Goal: Task Accomplishment & Management: Use online tool/utility

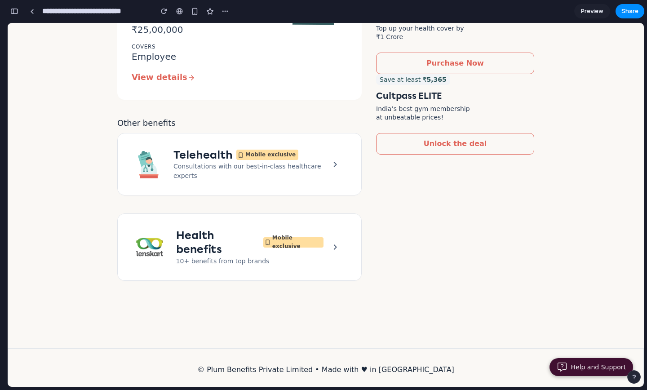
scroll to position [413, 0]
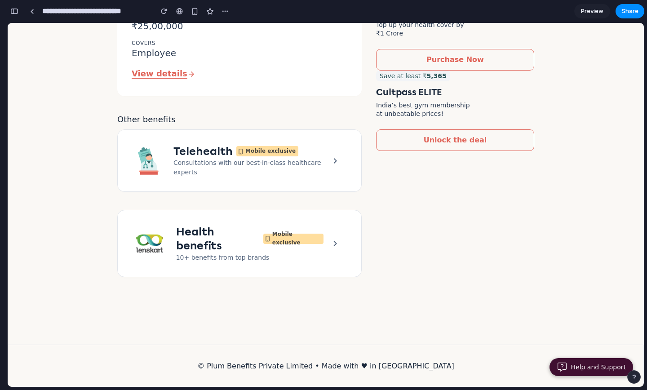
click at [328, 164] on div at bounding box center [334, 160] width 23 height 18
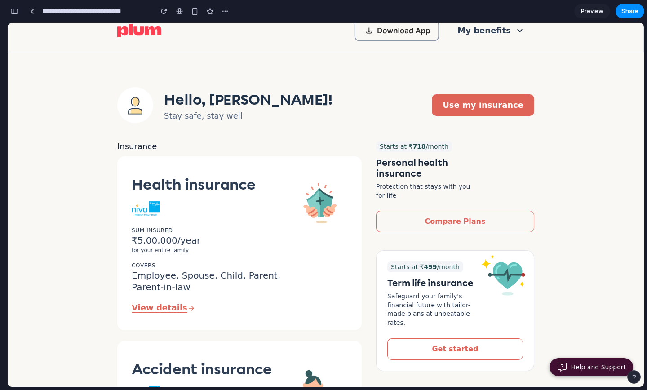
scroll to position [0, 0]
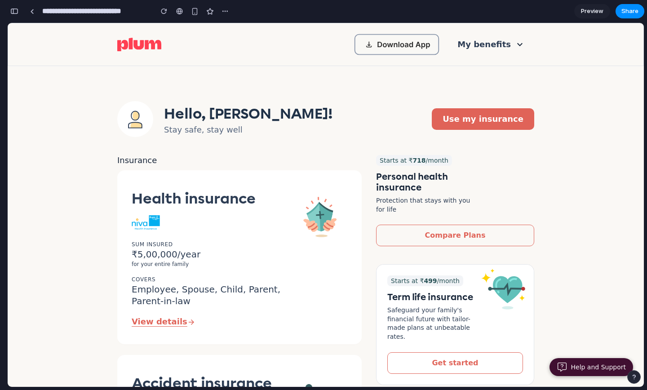
click at [568, 12] on span "Preview" at bounding box center [592, 11] width 22 height 9
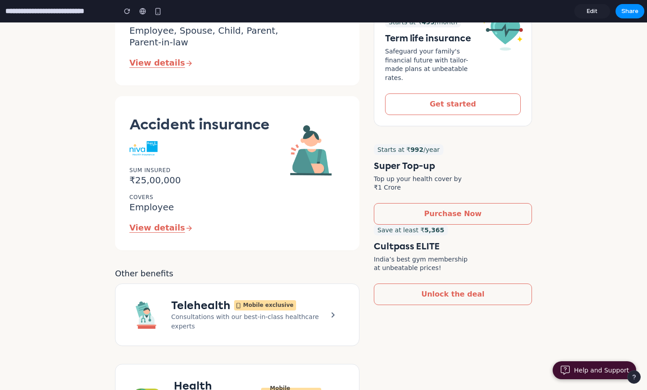
scroll to position [284, 0]
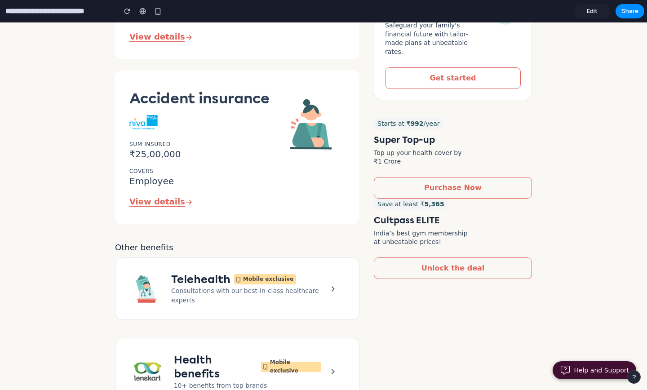
click at [277, 284] on div "Mobile exclusive" at bounding box center [265, 279] width 62 height 10
click at [331, 288] on icon at bounding box center [332, 288] width 11 height 11
click at [166, 202] on p "View details" at bounding box center [200, 202] width 143 height 9
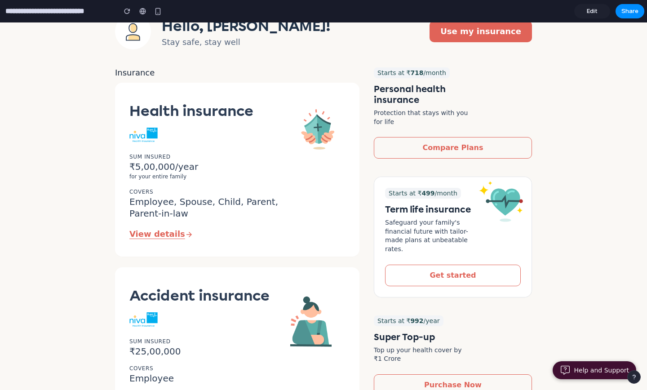
scroll to position [39, 0]
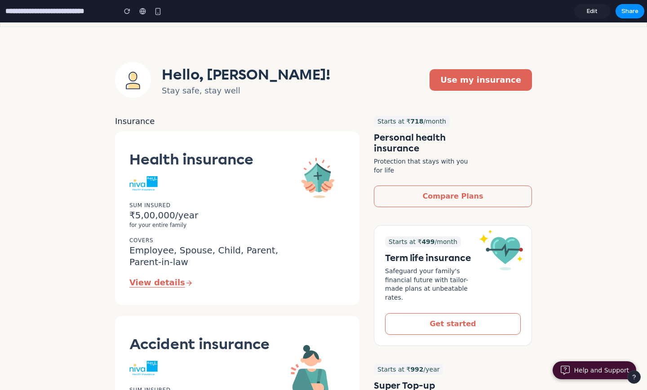
click at [136, 75] on icon at bounding box center [133, 76] width 6 height 9
click at [482, 83] on button "Use my insurance" at bounding box center [480, 80] width 102 height 22
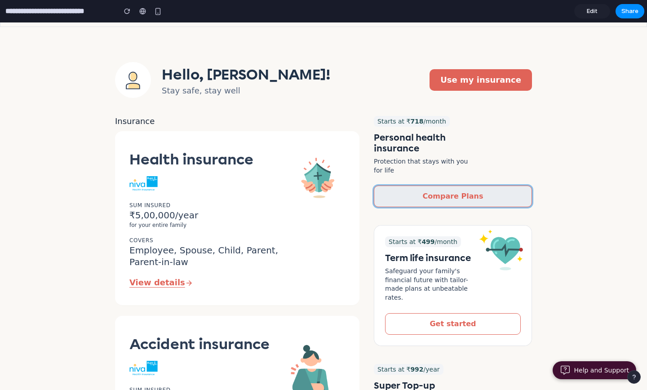
click at [411, 193] on button "Compare Plans" at bounding box center [453, 197] width 158 height 22
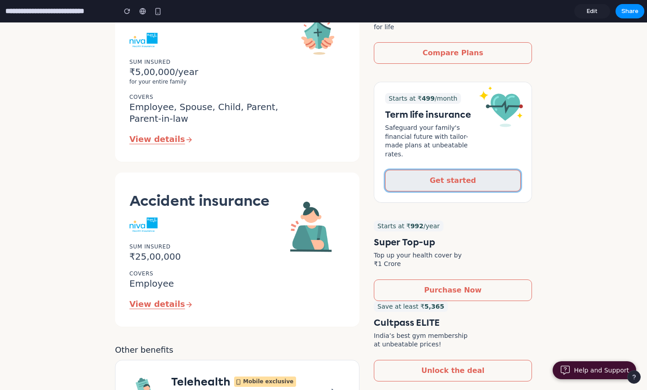
click at [473, 180] on button "Get started" at bounding box center [453, 181] width 136 height 22
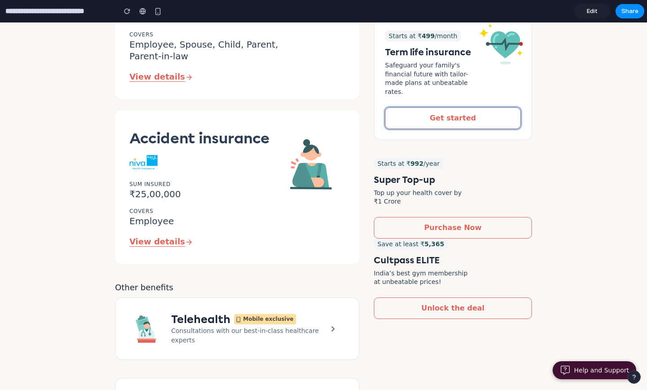
scroll to position [272, 0]
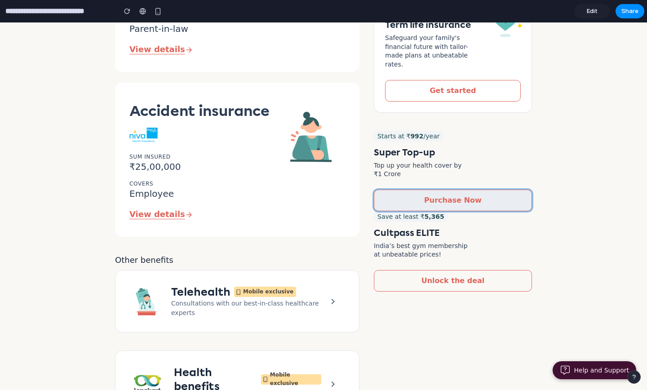
click at [478, 191] on button "Purchase Now" at bounding box center [453, 201] width 158 height 22
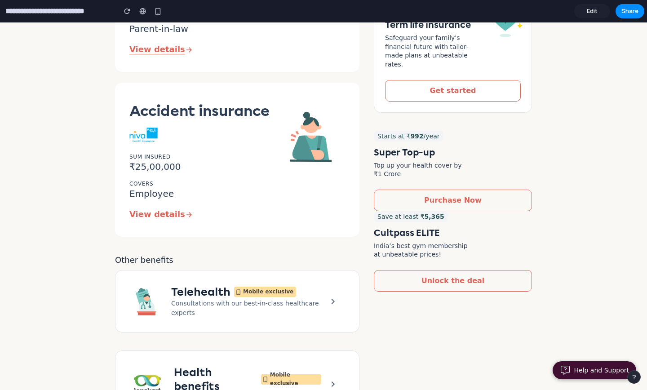
click at [424, 283] on div "Starts at ₹ 718 /month Personal health insurance Protection that stays with you…" at bounding box center [453, 166] width 158 height 567
click at [568, 371] on p "Help and Support" at bounding box center [601, 371] width 55 height 8
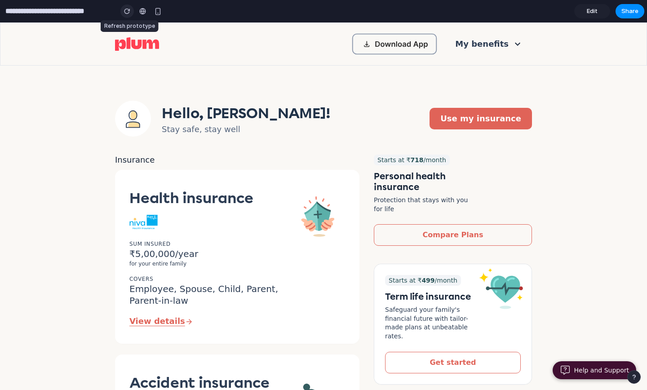
click at [131, 13] on button "button" at bounding box center [126, 10] width 13 height 13
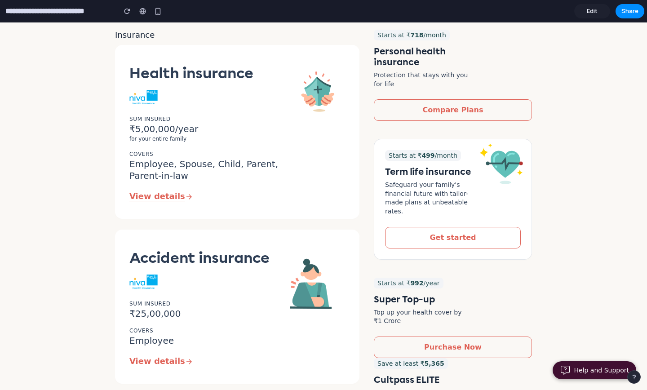
scroll to position [142, 0]
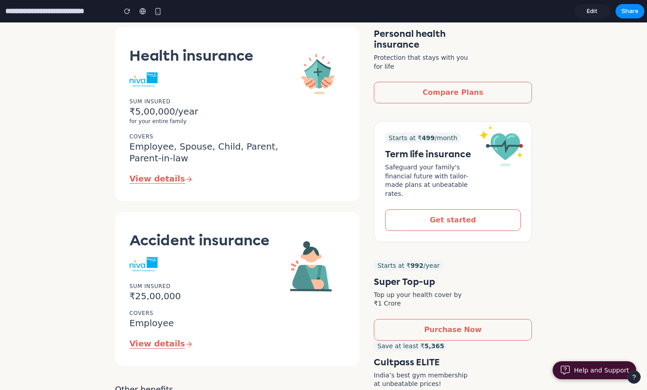
click at [168, 182] on p "View details" at bounding box center [207, 179] width 157 height 9
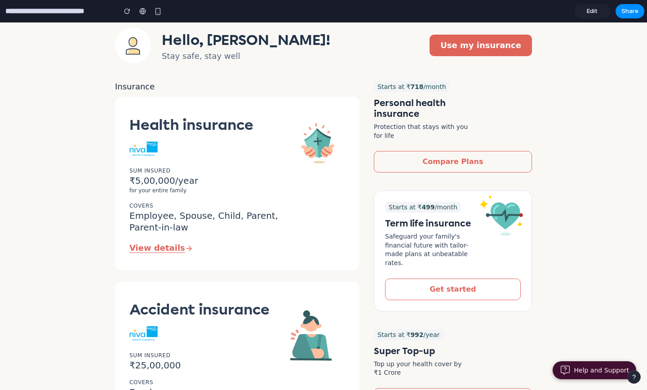
scroll to position [0, 0]
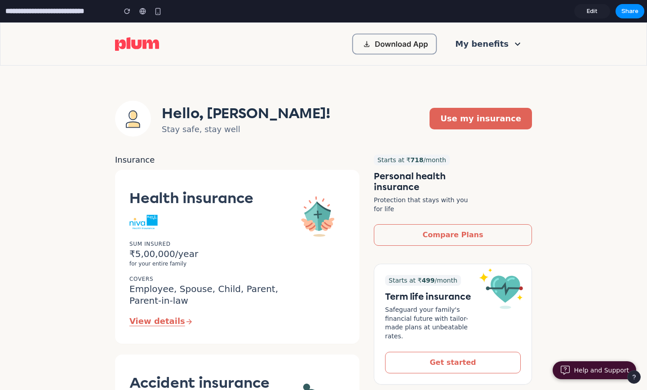
click at [568, 15] on span "Edit" at bounding box center [592, 11] width 11 height 9
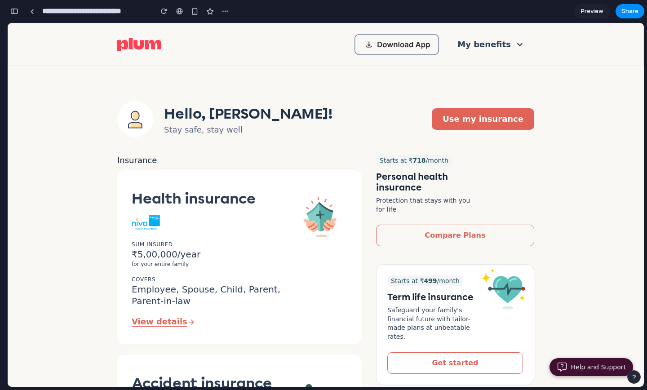
scroll to position [54, 0]
click at [161, 326] on p "View details" at bounding box center [210, 322] width 157 height 9
click at [168, 323] on p "View details" at bounding box center [210, 322] width 157 height 9
drag, startPoint x: 125, startPoint y: 317, endPoint x: 181, endPoint y: 317, distance: 56.1
click at [181, 317] on div "Health insurance Sum Insured ₹5,00,000/year for your entire family VALID TILL .…" at bounding box center [239, 257] width 244 height 174
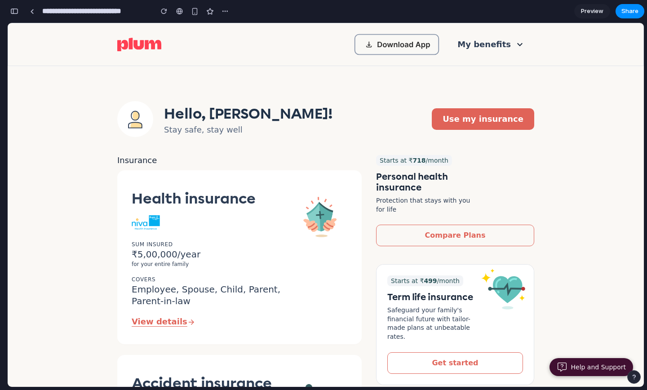
drag, startPoint x: 221, startPoint y: 320, endPoint x: 138, endPoint y: 320, distance: 82.6
click at [138, 320] on p "View details" at bounding box center [210, 322] width 157 height 9
click at [252, 318] on p "View details" at bounding box center [210, 322] width 157 height 9
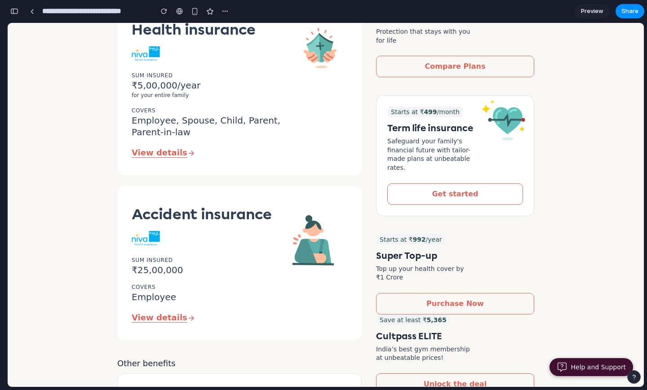
scroll to position [413, 0]
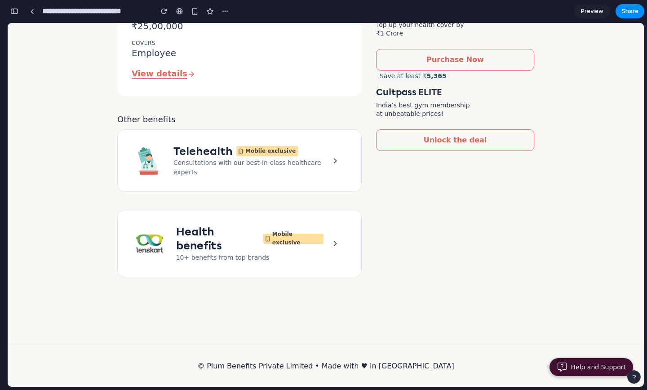
click at [13, 9] on div "button" at bounding box center [14, 11] width 8 height 6
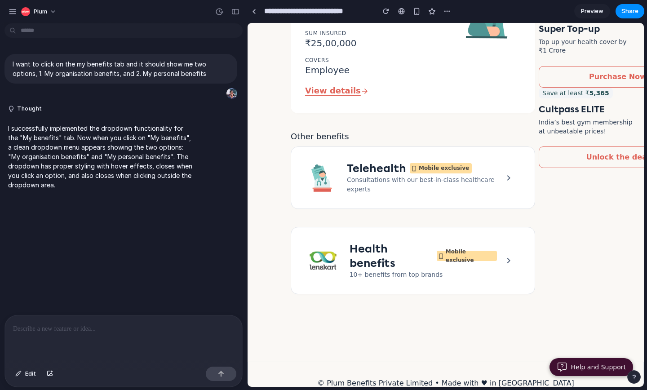
scroll to position [0, 0]
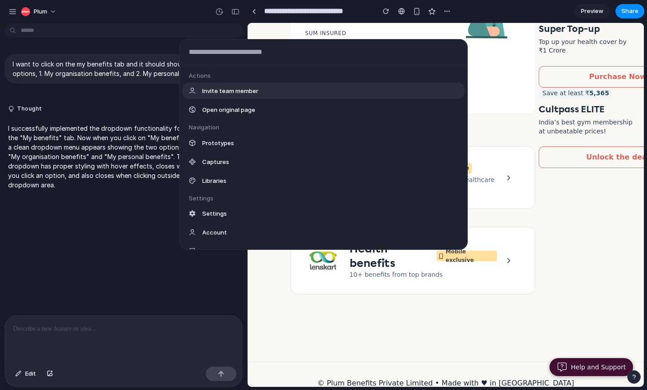
click at [48, 26] on body "**********" at bounding box center [323, 195] width 647 height 390
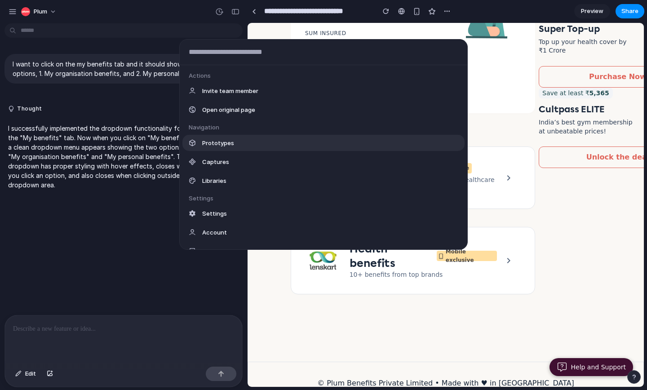
click at [243, 144] on div "Prototypes" at bounding box center [323, 143] width 282 height 16
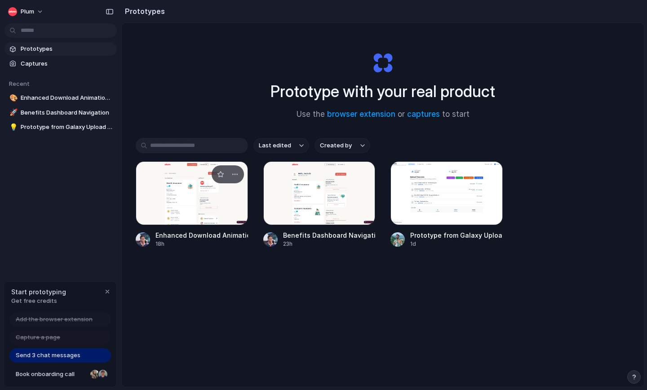
click at [221, 204] on div at bounding box center [192, 193] width 112 height 64
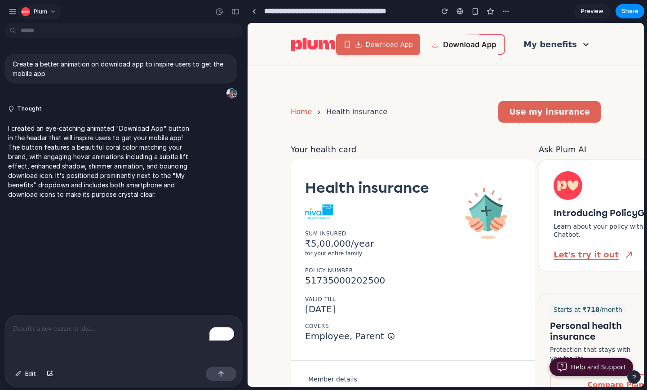
click at [53, 9] on button "Plum" at bounding box center [40, 11] width 44 height 14
click at [40, 177] on div "Settings Invite members Change theme Sign out" at bounding box center [323, 195] width 647 height 390
click at [411, 50] on button "Download App" at bounding box center [378, 43] width 88 height 22
click at [256, 26] on div "Download App My benefits" at bounding box center [445, 44] width 395 height 43
click at [256, 20] on div "**********" at bounding box center [379, 11] width 265 height 20
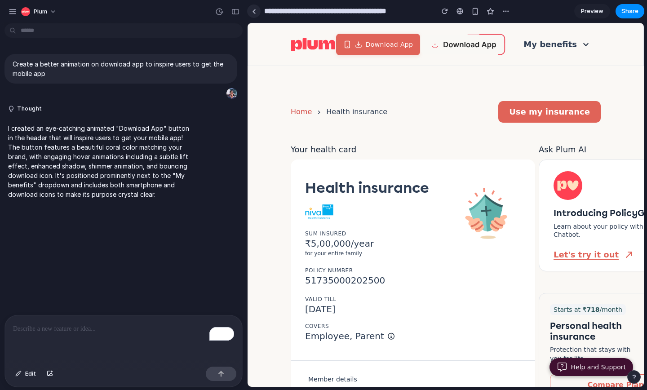
click at [256, 13] on link at bounding box center [253, 10] width 13 height 13
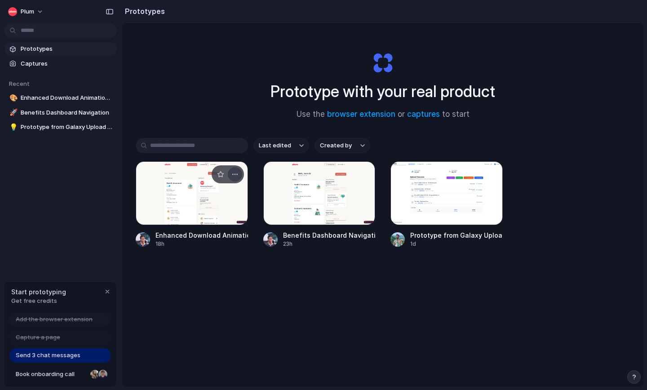
click at [235, 177] on div "button" at bounding box center [234, 174] width 7 height 7
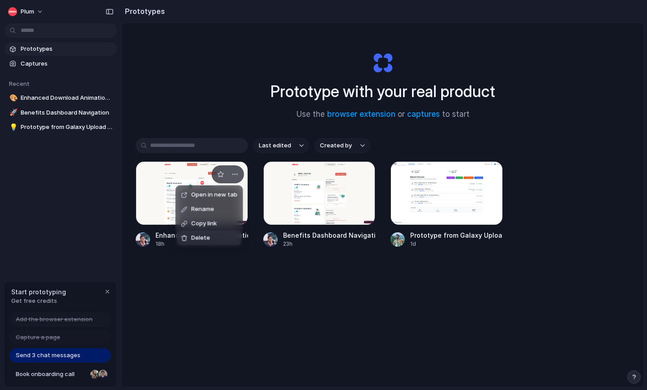
click at [207, 236] on span "Delete" at bounding box center [200, 238] width 19 height 9
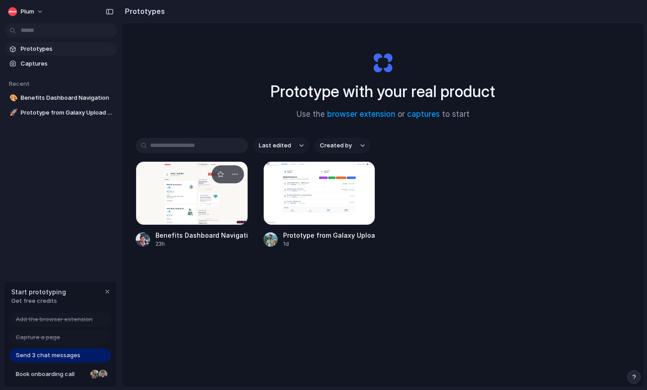
click at [228, 211] on div at bounding box center [192, 193] width 112 height 64
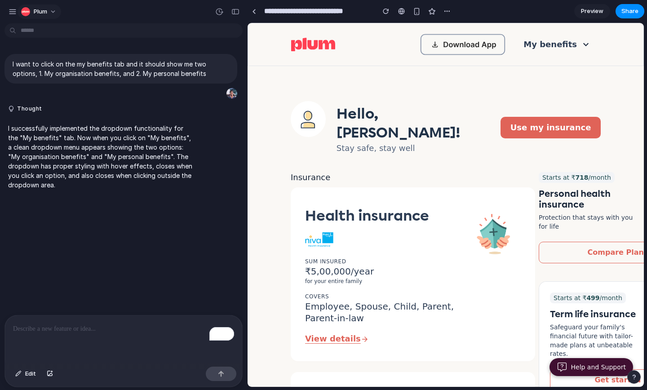
click at [47, 13] on span "Plum" at bounding box center [40, 11] width 13 height 9
click at [118, 75] on div "Settings Invite members Change theme Sign out" at bounding box center [323, 195] width 647 height 390
click at [14, 10] on div "button" at bounding box center [13, 12] width 8 height 8
click at [234, 14] on div "button" at bounding box center [235, 12] width 8 height 6
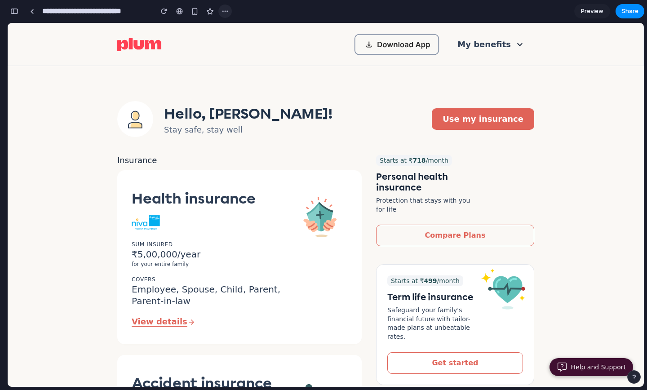
click at [225, 11] on div "button" at bounding box center [224, 11] width 7 height 7
click at [160, 13] on div "Duplicate Delete" at bounding box center [323, 195] width 647 height 390
click at [568, 13] on section "**********" at bounding box center [325, 11] width 637 height 22
click at [568, 12] on span "Preview" at bounding box center [592, 11] width 22 height 9
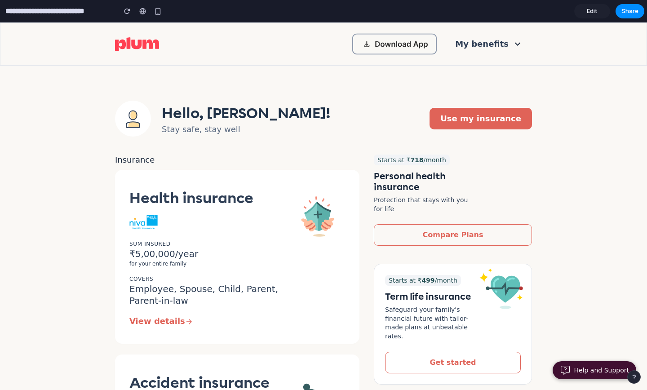
click at [568, 10] on link "Edit" at bounding box center [592, 11] width 36 height 14
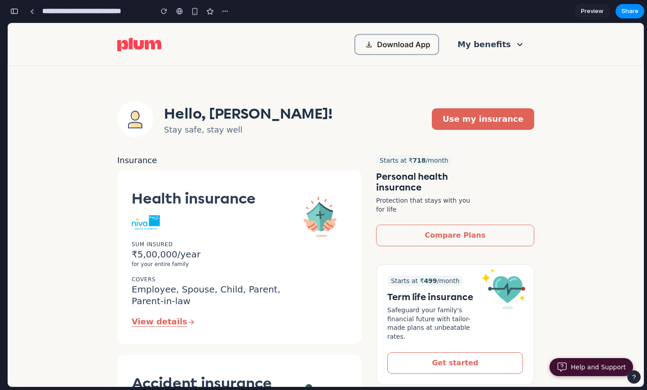
scroll to position [54, 0]
click at [90, 17] on input "**********" at bounding box center [95, 11] width 110 height 16
click at [35, 13] on link at bounding box center [31, 10] width 13 height 13
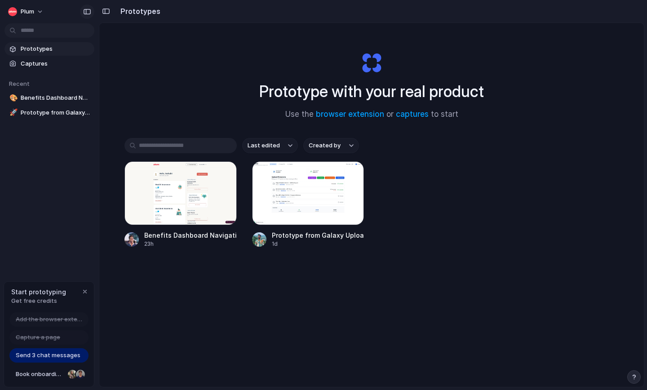
click at [88, 10] on div "button" at bounding box center [87, 12] width 8 height 6
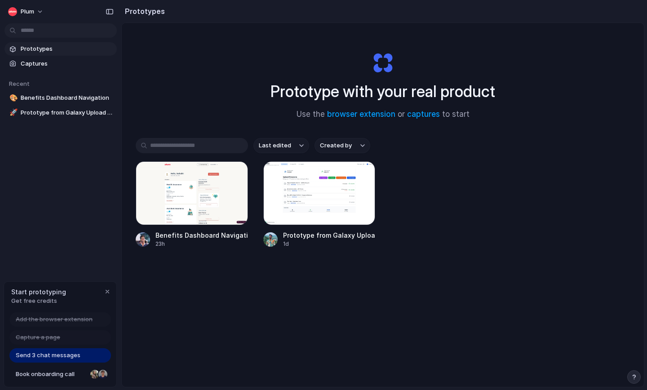
click at [99, 13] on div "Plum" at bounding box center [60, 11] width 121 height 22
click at [106, 13] on div "button" at bounding box center [110, 12] width 8 height 6
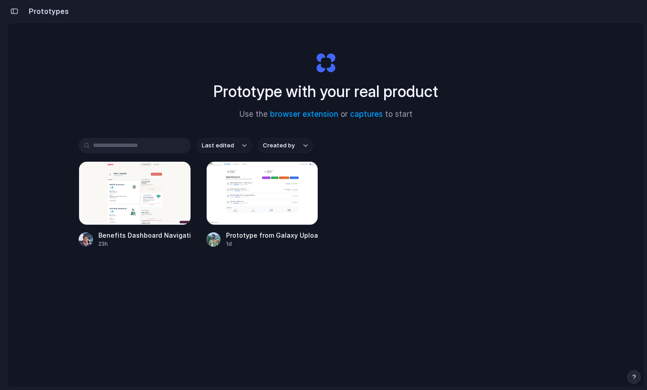
click at [9, 12] on button "button" at bounding box center [14, 11] width 14 height 14
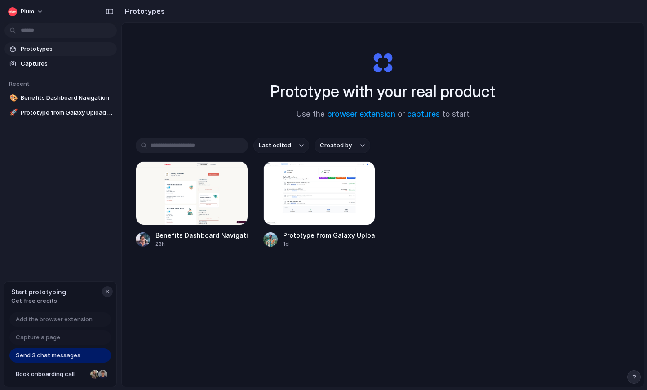
click at [105, 292] on div "button" at bounding box center [107, 291] width 7 height 7
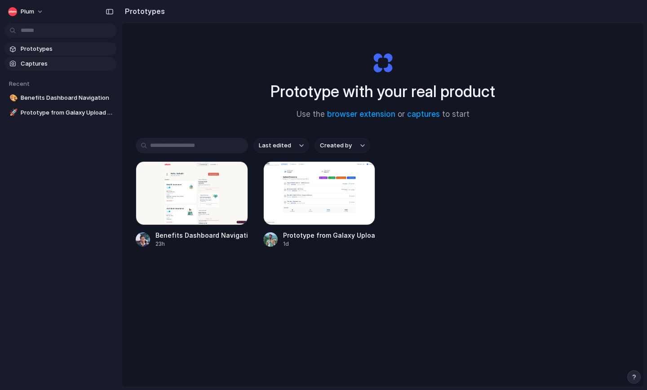
click at [47, 64] on span "Captures" at bounding box center [67, 63] width 93 height 9
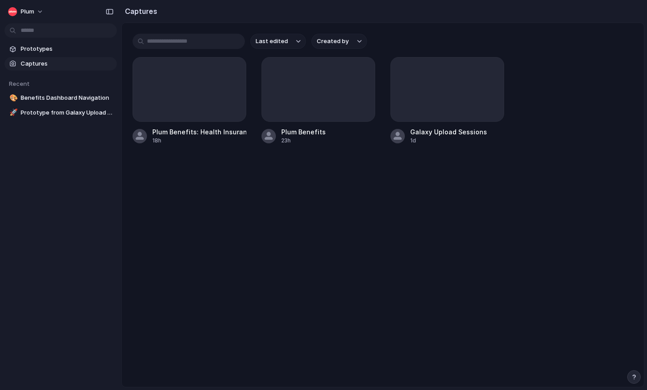
click at [54, 56] on section "Prototypes Captures" at bounding box center [60, 55] width 121 height 30
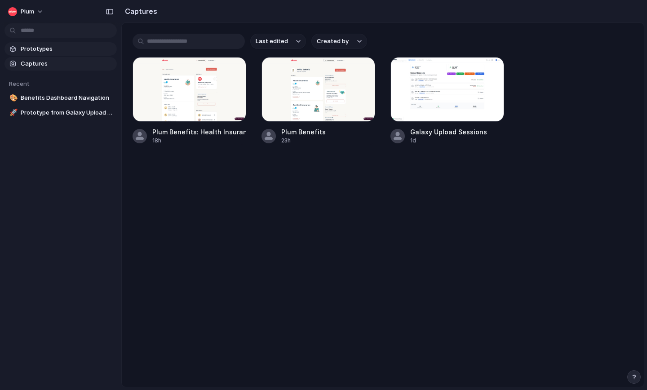
click at [62, 46] on span "Prototypes" at bounding box center [67, 48] width 93 height 9
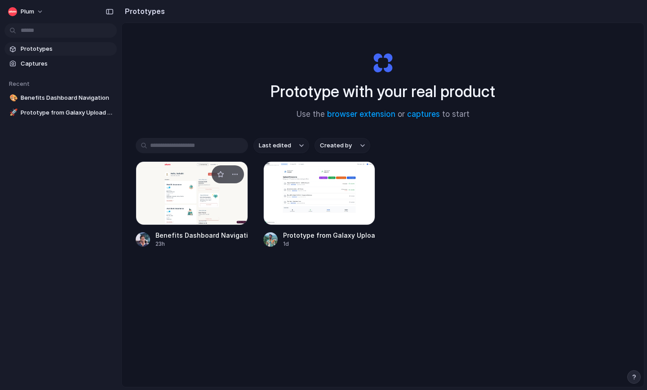
click at [195, 206] on div at bounding box center [192, 193] width 112 height 64
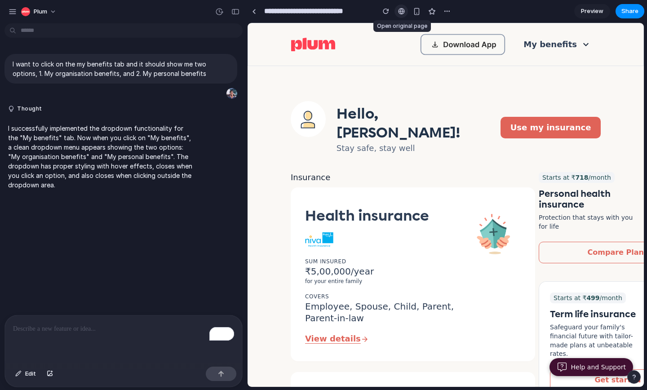
click at [402, 10] on div at bounding box center [401, 11] width 7 height 7
click at [17, 376] on button "Edit" at bounding box center [26, 374] width 30 height 14
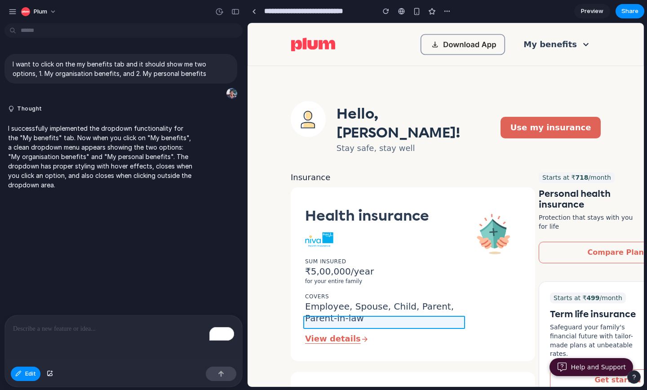
click at [343, 322] on div at bounding box center [446, 204] width 396 height 363
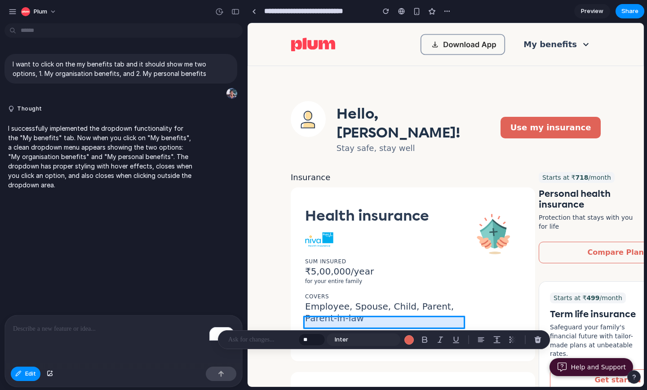
click at [347, 322] on div at bounding box center [446, 204] width 396 height 363
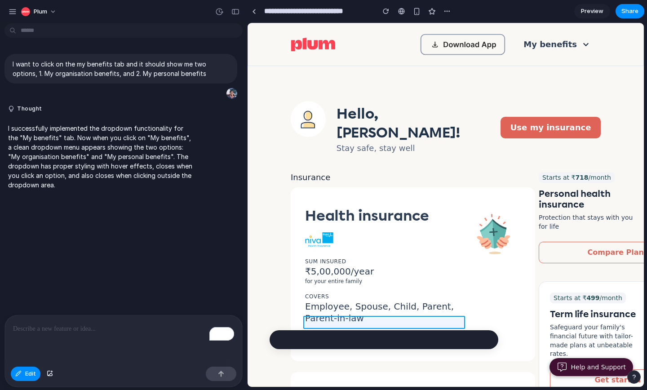
click at [347, 322] on div at bounding box center [446, 204] width 396 height 363
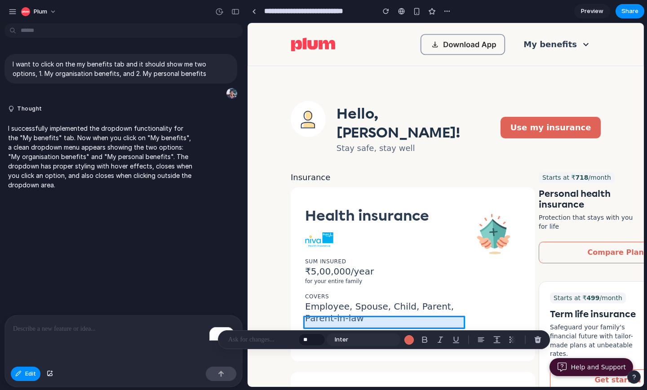
click at [347, 322] on div at bounding box center [446, 204] width 396 height 363
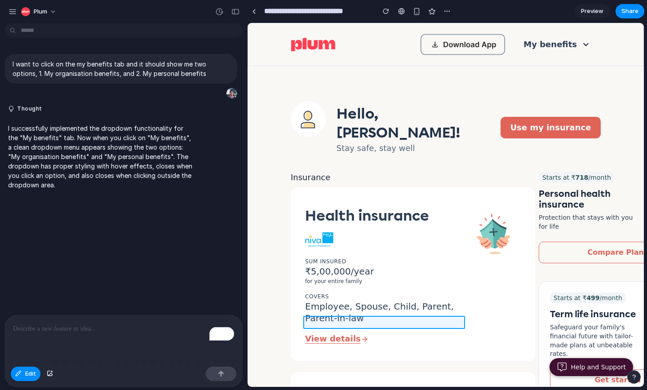
click at [348, 322] on div at bounding box center [446, 204] width 396 height 363
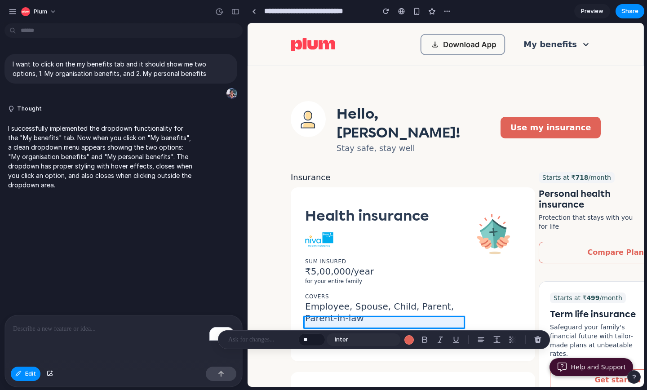
click at [271, 339] on p at bounding box center [261, 339] width 66 height 11
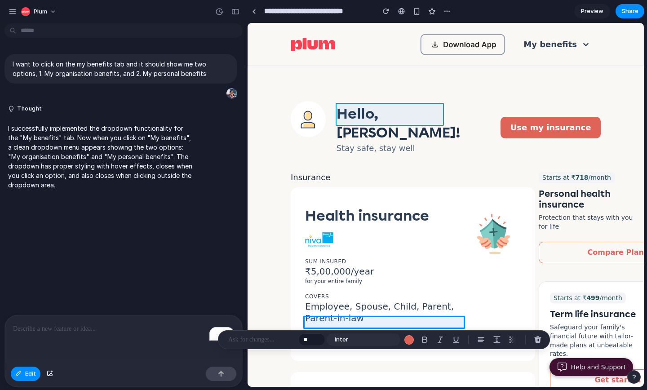
click at [340, 110] on div at bounding box center [446, 204] width 396 height 363
type input "**"
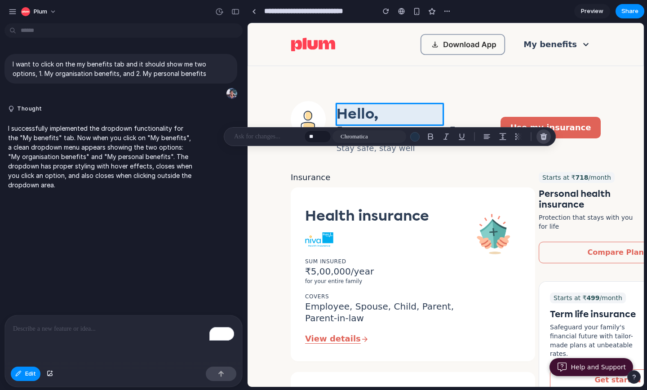
click at [545, 135] on div "button" at bounding box center [543, 137] width 8 height 8
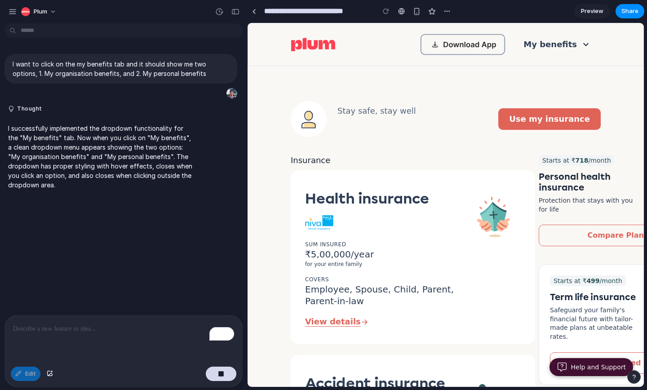
click at [382, 129] on div "Stay safe, stay well" at bounding box center [376, 121] width 79 height 32
click at [411, 125] on div "Stay safe, stay well" at bounding box center [376, 121] width 79 height 32
click at [411, 126] on div "Stay safe, stay well" at bounding box center [376, 121] width 79 height 32
click at [368, 106] on p "Stay safe, stay well" at bounding box center [376, 111] width 79 height 12
click at [382, 14] on div at bounding box center [385, 10] width 13 height 13
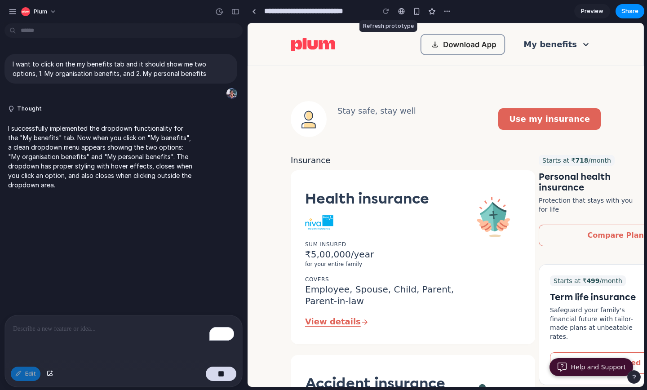
click at [384, 13] on div at bounding box center [385, 10] width 13 height 13
click at [386, 12] on div at bounding box center [385, 10] width 13 height 13
click at [253, 10] on div at bounding box center [254, 11] width 4 height 5
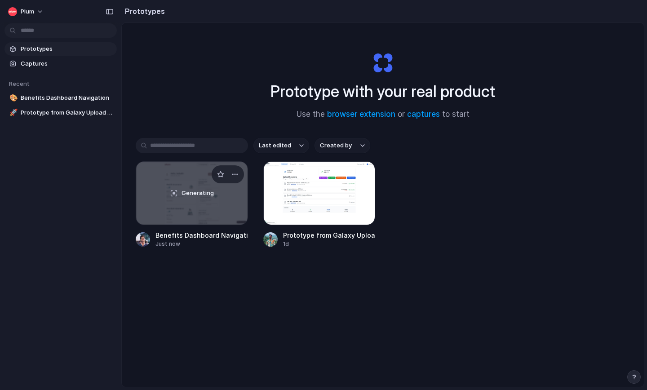
click at [218, 195] on div "Generating" at bounding box center [191, 193] width 111 height 63
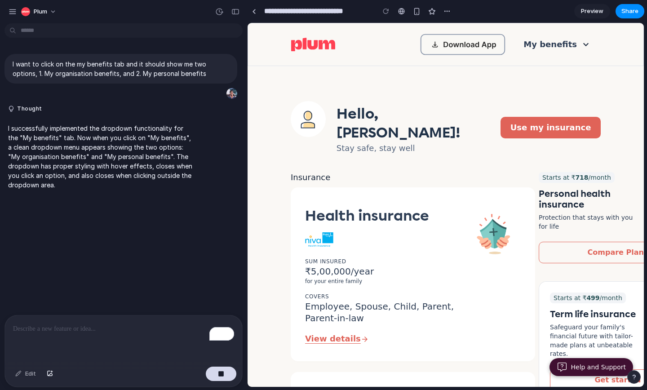
click at [391, 101] on div "Hello, [PERSON_NAME]! Stay safe, stay well" at bounding box center [396, 127] width 210 height 53
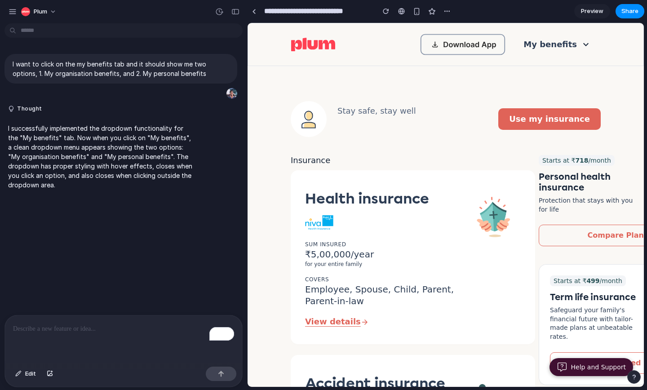
scroll to position [0, 53]
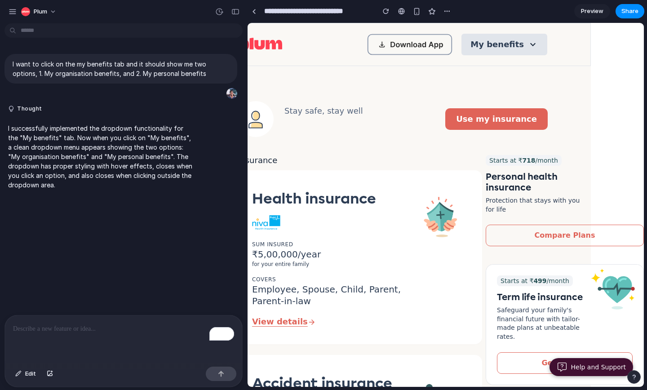
click at [515, 40] on button "My benefits" at bounding box center [504, 45] width 86 height 22
click at [392, 105] on div "Stay safe, stay well Use my insurance" at bounding box center [393, 119] width 310 height 36
click at [527, 38] on button "My benefits" at bounding box center [504, 45] width 86 height 22
click at [550, 62] on div "My benefits" at bounding box center [392, 44] width 395 height 43
click at [493, 40] on button "My benefits" at bounding box center [504, 45] width 86 height 22
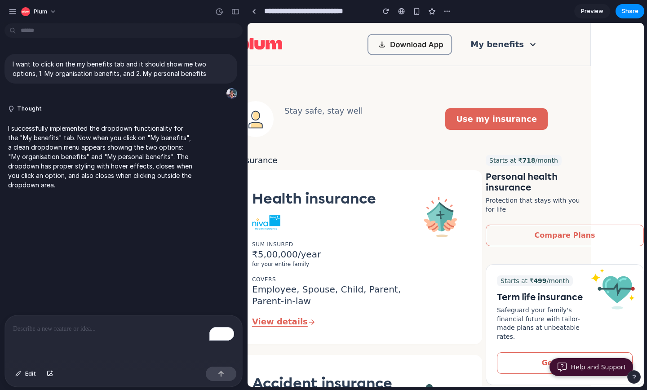
click at [253, 13] on div at bounding box center [254, 11] width 4 height 5
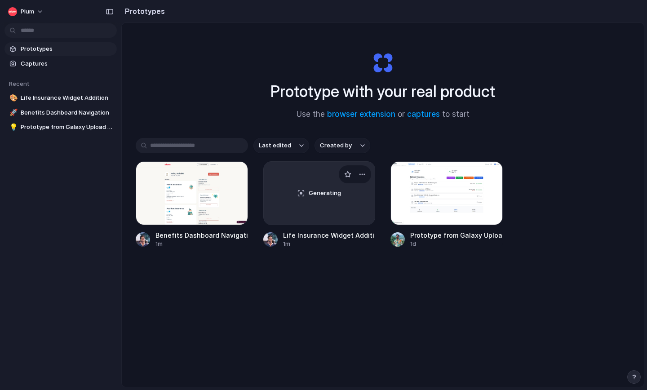
click at [301, 209] on div "Generating" at bounding box center [319, 193] width 111 height 63
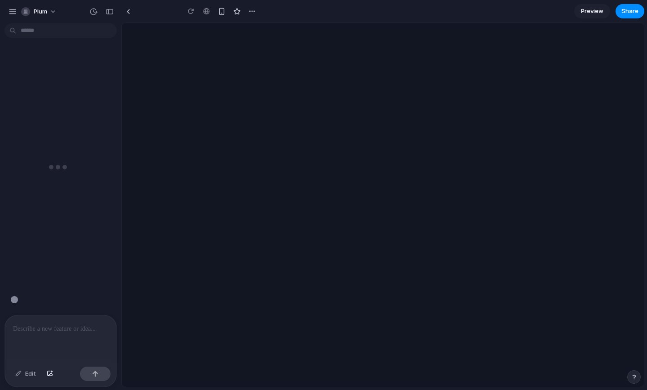
type input "**********"
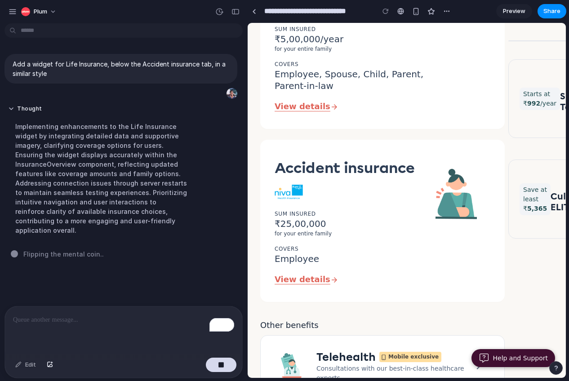
scroll to position [228, 0]
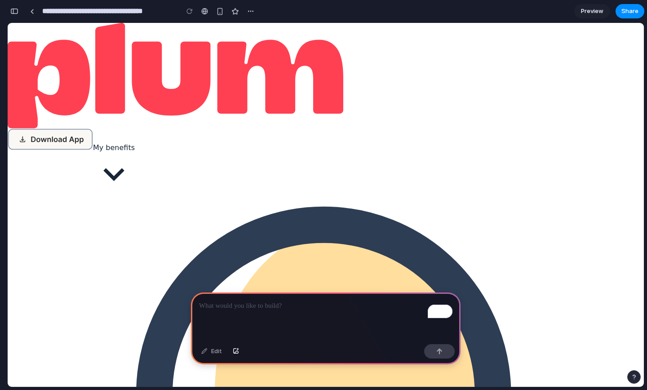
click at [288, 331] on div "To enrich screen reader interactions, please activate Accessibility in Grammarl…" at bounding box center [326, 316] width 270 height 48
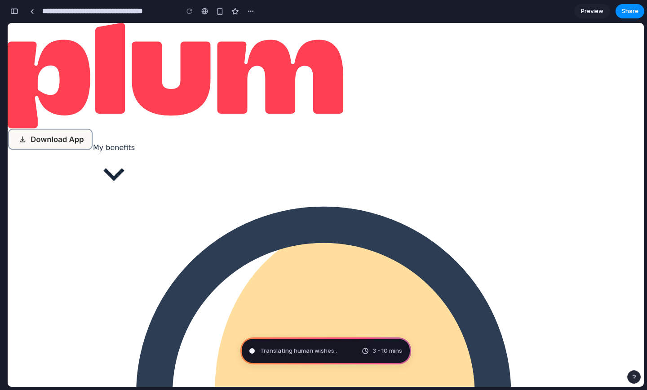
type input "**********"
